Goal: Entertainment & Leisure: Consume media (video, audio)

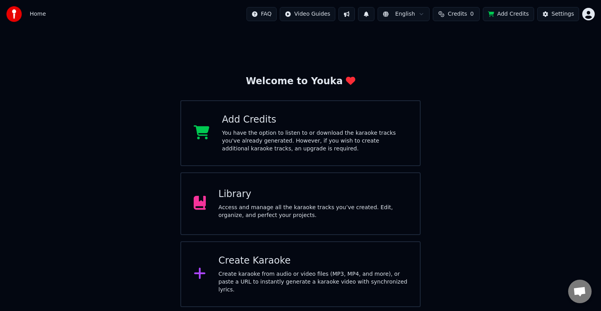
click at [387, 204] on div "Access and manage all the karaoke tracks you’ve created. Edit, organize, and pe…" at bounding box center [312, 211] width 189 height 16
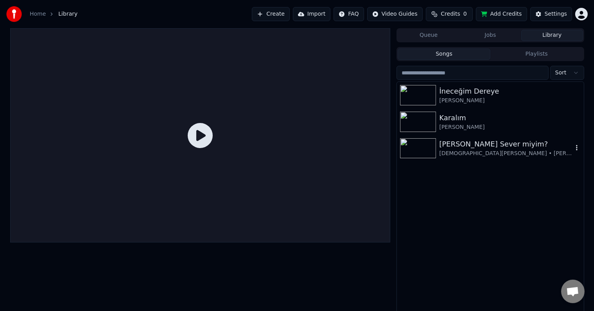
click at [422, 152] on img at bounding box center [418, 148] width 36 height 20
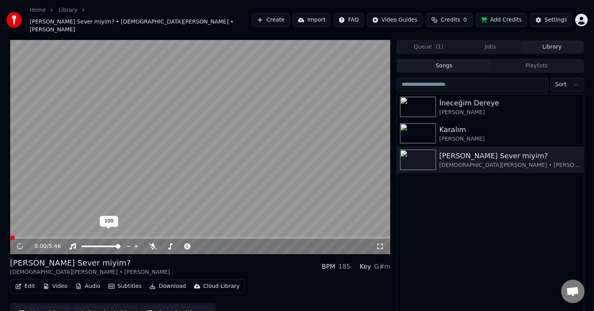
click at [100, 245] on span at bounding box center [100, 246] width 39 height 2
click at [58, 241] on div "0:00 / 5:46" at bounding box center [200, 246] width 381 height 16
click at [85, 245] on span at bounding box center [90, 246] width 18 height 2
click at [97, 244] on span at bounding box center [99, 246] width 5 height 5
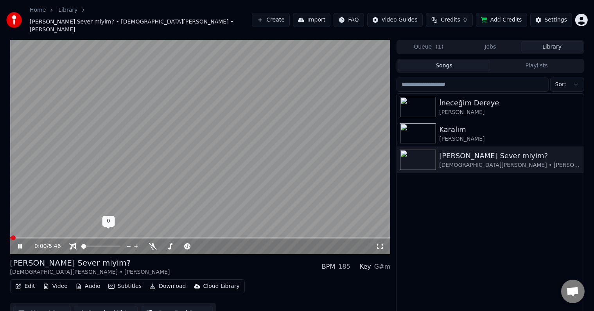
click at [81, 244] on span at bounding box center [83, 246] width 5 height 5
click at [171, 245] on span at bounding box center [181, 246] width 39 height 2
click at [182, 245] on span at bounding box center [181, 246] width 39 height 2
click at [201, 242] on div at bounding box center [205, 246] width 63 height 8
click at [210, 245] on span at bounding box center [198, 246] width 39 height 2
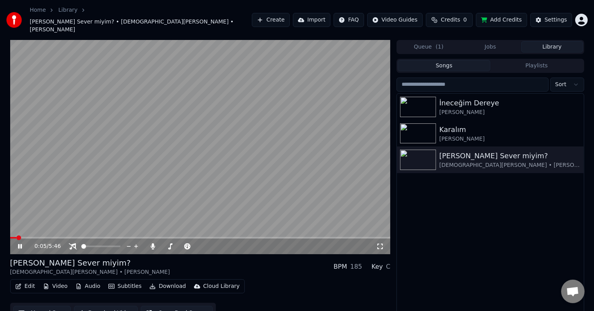
click at [263, 257] on div "[PERSON_NAME] Sever miyim? [DEMOGRAPHIC_DATA][PERSON_NAME] • [PERSON_NAME] BPM …" at bounding box center [200, 266] width 381 height 19
click at [376, 242] on div "0:38 / 5:46" at bounding box center [200, 246] width 374 height 8
click at [377, 243] on icon at bounding box center [380, 246] width 8 height 6
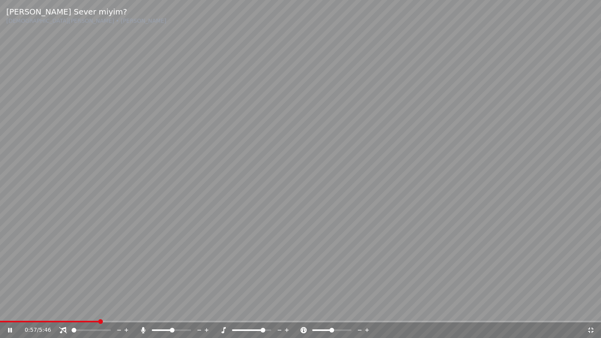
click at [265, 310] on span at bounding box center [263, 330] width 5 height 5
click at [261, 310] on span at bounding box center [251, 330] width 39 height 2
click at [262, 310] on span at bounding box center [260, 330] width 5 height 5
click at [494, 211] on video at bounding box center [300, 169] width 601 height 338
click at [514, 207] on video at bounding box center [300, 169] width 601 height 338
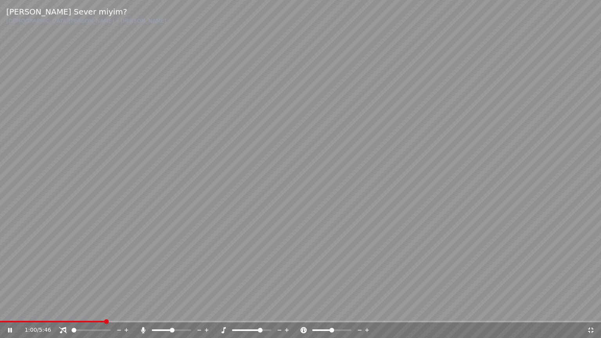
click at [174, 310] on span at bounding box center [172, 330] width 5 height 5
click at [178, 310] on span at bounding box center [175, 330] width 5 height 5
click at [179, 310] on span at bounding box center [178, 330] width 5 height 5
click at [258, 310] on span at bounding box center [260, 330] width 5 height 5
click at [169, 310] on span at bounding box center [171, 330] width 5 height 5
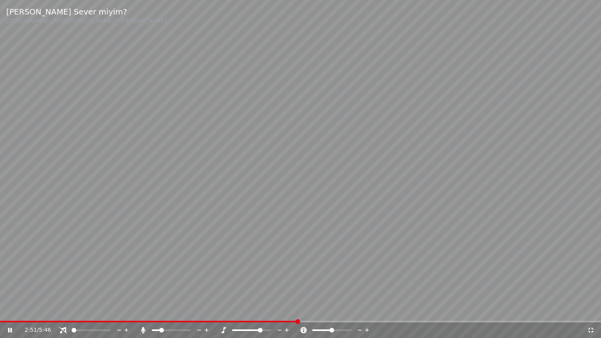
click at [160, 310] on span at bounding box center [161, 330] width 5 height 5
click at [239, 310] on span at bounding box center [235, 330] width 7 height 2
click at [432, 209] on video at bounding box center [300, 169] width 601 height 338
click at [488, 137] on video at bounding box center [300, 169] width 601 height 338
click at [169, 310] on span at bounding box center [169, 330] width 5 height 5
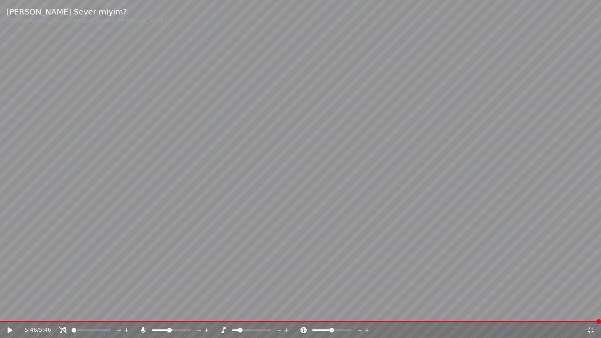
click at [29, 310] on span at bounding box center [300, 322] width 601 height 2
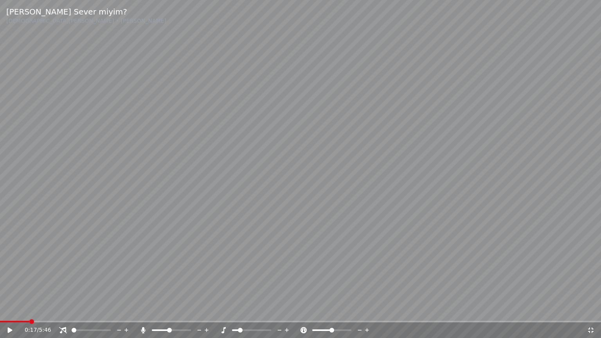
click at [113, 275] on video at bounding box center [300, 169] width 601 height 338
click at [238, 310] on span at bounding box center [240, 330] width 5 height 5
click at [384, 199] on video at bounding box center [300, 169] width 601 height 338
click at [435, 176] on video at bounding box center [300, 169] width 601 height 338
click at [286, 310] on icon at bounding box center [286, 330] width 7 height 8
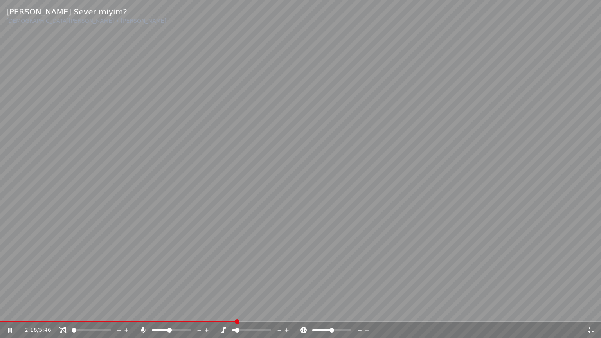
click at [405, 219] on video at bounding box center [300, 169] width 601 height 338
click at [474, 199] on video at bounding box center [300, 169] width 601 height 338
click at [242, 310] on span at bounding box center [251, 330] width 39 height 2
click at [512, 208] on video at bounding box center [300, 169] width 601 height 338
click at [508, 218] on video at bounding box center [300, 169] width 601 height 338
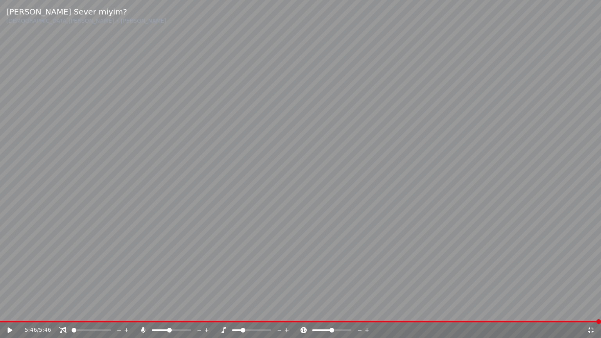
click at [594, 310] on div "5:46 / 5:46" at bounding box center [300, 330] width 595 height 8
click at [594, 310] on icon at bounding box center [591, 330] width 8 height 6
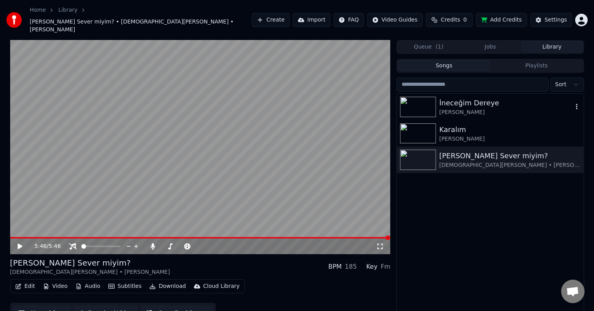
click at [413, 97] on img at bounding box center [418, 107] width 36 height 20
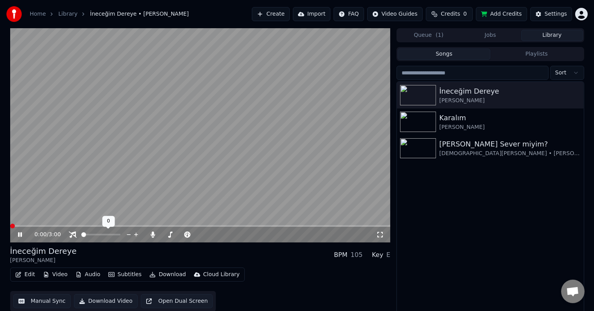
click at [86, 232] on div at bounding box center [108, 234] width 63 height 8
click at [86, 233] on div at bounding box center [108, 234] width 63 height 8
drag, startPoint x: 87, startPoint y: 236, endPoint x: 102, endPoint y: 246, distance: 17.6
click at [88, 236] on div at bounding box center [108, 234] width 63 height 8
click at [102, 246] on div "İneceğim Dereye [PERSON_NAME] BPM 105 Key E" at bounding box center [200, 254] width 381 height 19
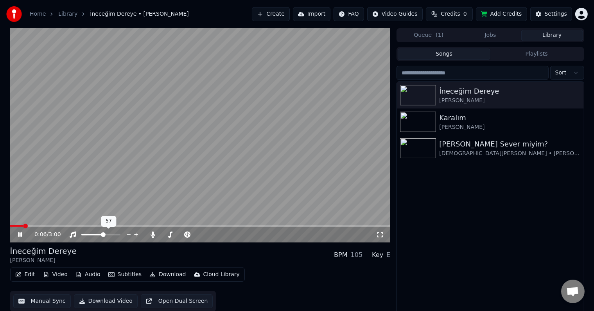
click at [104, 235] on span at bounding box center [100, 235] width 39 height 2
click at [224, 234] on icon at bounding box center [226, 234] width 7 height 8
click at [99, 235] on span at bounding box center [99, 234] width 5 height 5
click at [380, 235] on icon at bounding box center [380, 234] width 8 height 6
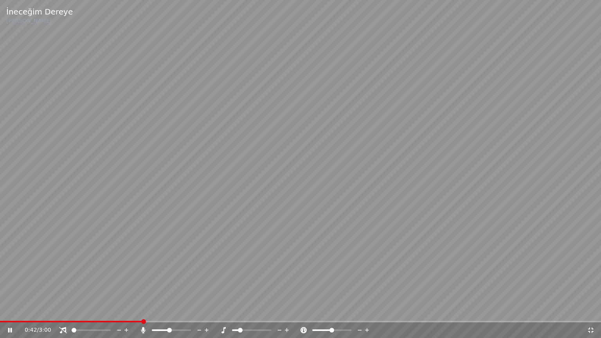
click at [72, 310] on span at bounding box center [72, 330] width 0 height 2
click at [75, 310] on span at bounding box center [77, 330] width 5 height 5
click at [111, 310] on span at bounding box center [108, 330] width 5 height 5
click at [74, 310] on span at bounding box center [73, 330] width 2 height 2
click at [74, 310] on span at bounding box center [76, 330] width 5 height 5
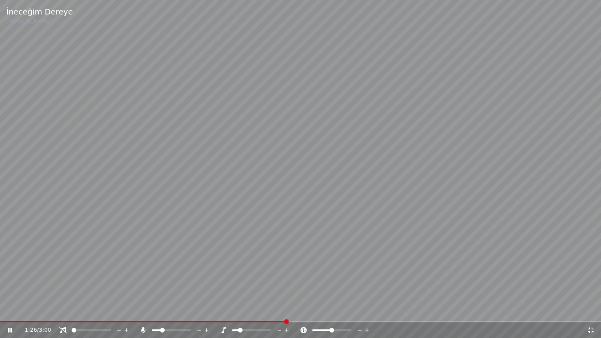
click at [161, 310] on span at bounding box center [162, 330] width 5 height 5
click at [238, 310] on span at bounding box center [240, 330] width 5 height 5
click at [162, 310] on span at bounding box center [162, 330] width 5 height 5
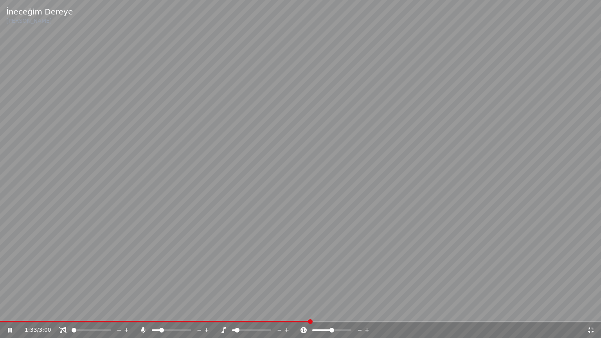
click at [161, 310] on span at bounding box center [161, 330] width 5 height 5
click at [73, 310] on span at bounding box center [74, 330] width 5 height 5
click at [83, 310] on span at bounding box center [84, 330] width 5 height 5
click at [309, 212] on video at bounding box center [300, 169] width 601 height 338
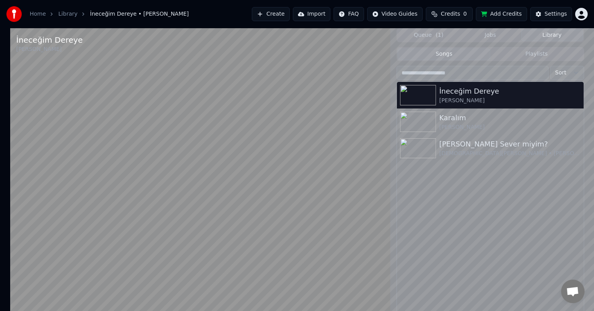
click at [309, 203] on video at bounding box center [200, 183] width 381 height 311
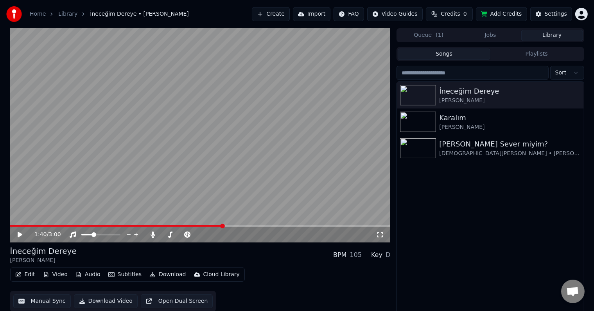
click at [354, 156] on video at bounding box center [200, 135] width 381 height 214
click at [415, 125] on img at bounding box center [418, 122] width 36 height 20
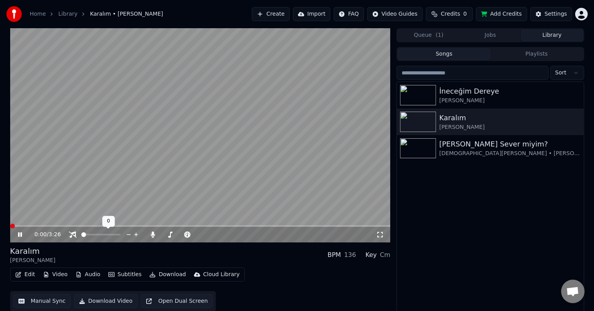
click at [81, 235] on span at bounding box center [81, 235] width 0 height 2
click at [188, 235] on span at bounding box center [198, 235] width 39 height 2
click at [189, 235] on span at bounding box center [189, 234] width 5 height 5
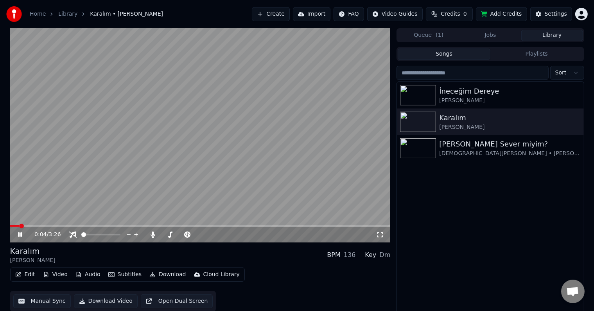
click at [387, 235] on div "0:04 / 3:26" at bounding box center [200, 234] width 374 height 8
drag, startPoint x: 380, startPoint y: 235, endPoint x: 354, endPoint y: 254, distance: 32.5
click at [380, 235] on icon at bounding box center [380, 234] width 8 height 6
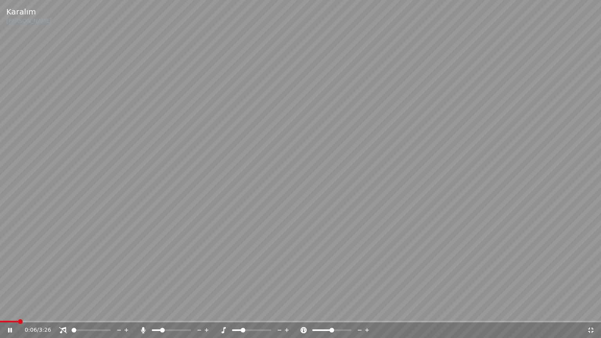
click at [89, 310] on div at bounding box center [98, 330] width 63 height 8
click at [72, 310] on span at bounding box center [91, 330] width 39 height 2
click at [164, 310] on span at bounding box center [162, 330] width 5 height 5
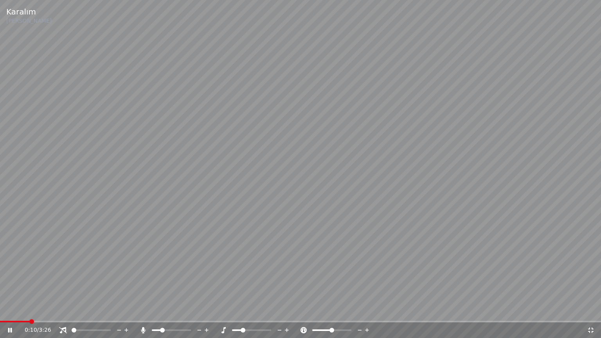
click at [165, 310] on span at bounding box center [162, 330] width 5 height 5
click at [165, 310] on span at bounding box center [165, 330] width 5 height 5
click at [165, 310] on span at bounding box center [166, 330] width 5 height 5
click at [166, 310] on span at bounding box center [167, 330] width 5 height 5
click at [435, 169] on video at bounding box center [300, 169] width 601 height 338
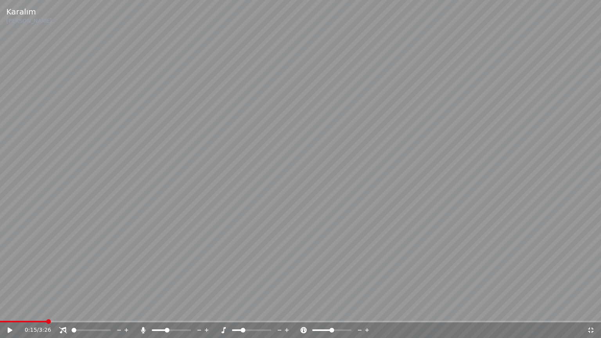
click at [488, 191] on video at bounding box center [300, 169] width 601 height 338
click at [286, 310] on icon at bounding box center [286, 330] width 7 height 8
click at [287, 310] on icon at bounding box center [286, 330] width 7 height 8
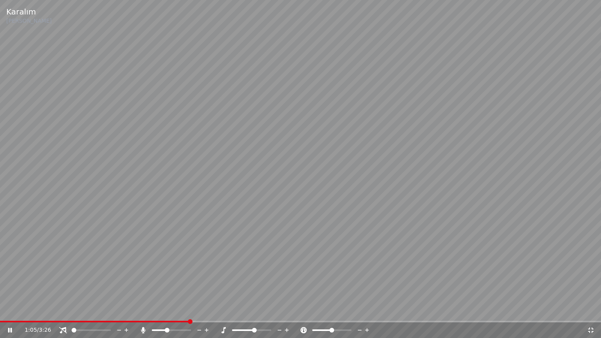
click at [286, 310] on icon at bounding box center [287, 330] width 4 height 4
click at [442, 248] on video at bounding box center [300, 169] width 601 height 338
click at [468, 234] on video at bounding box center [300, 169] width 601 height 338
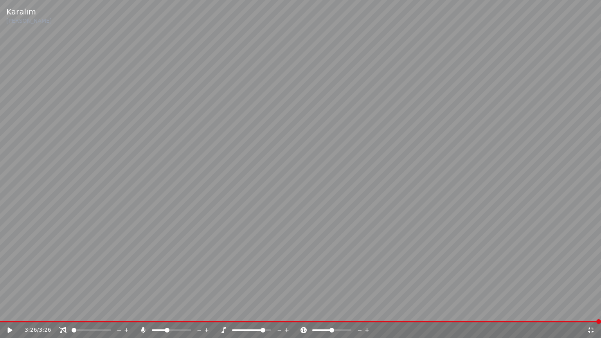
click at [269, 310] on video at bounding box center [300, 169] width 601 height 338
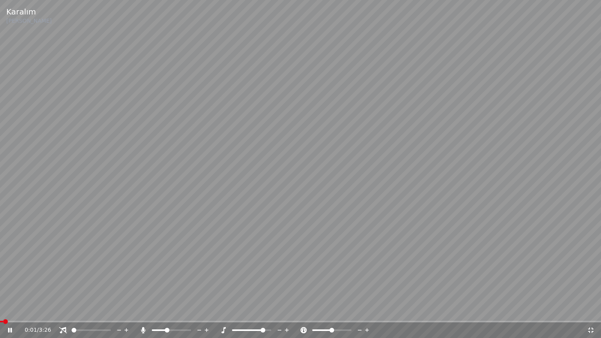
click at [269, 310] on video at bounding box center [300, 169] width 601 height 338
click at [279, 310] on icon at bounding box center [279, 330] width 7 height 8
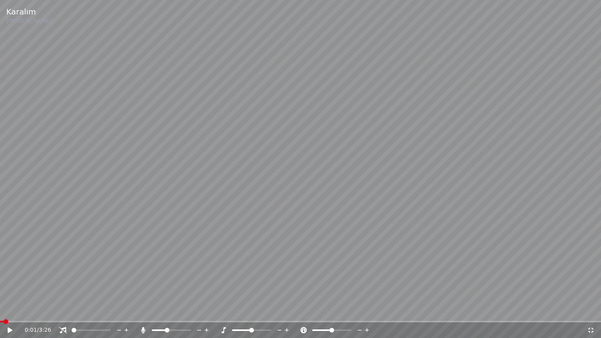
click at [279, 310] on icon at bounding box center [279, 330] width 7 height 8
click at [175, 268] on video at bounding box center [300, 169] width 601 height 338
